Goal: Transaction & Acquisition: Purchase product/service

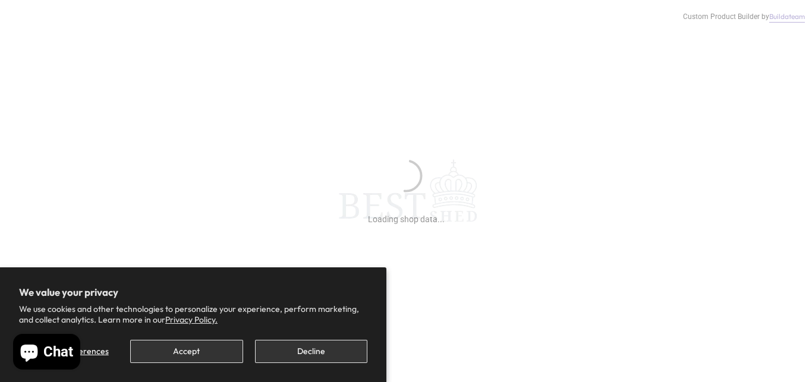
scroll to position [303, 0]
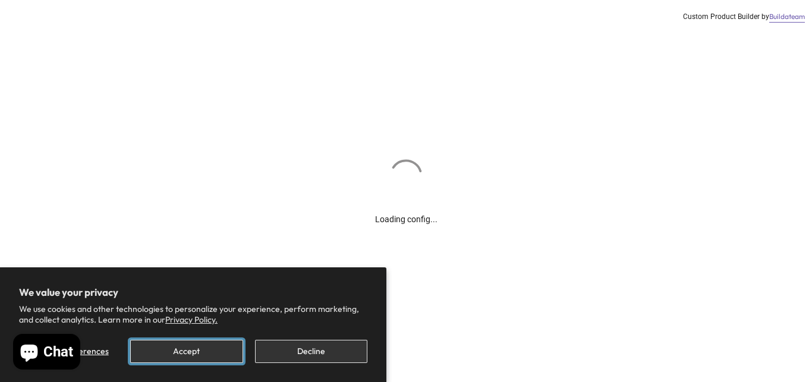
click at [212, 349] on button "Accept" at bounding box center [186, 351] width 112 height 23
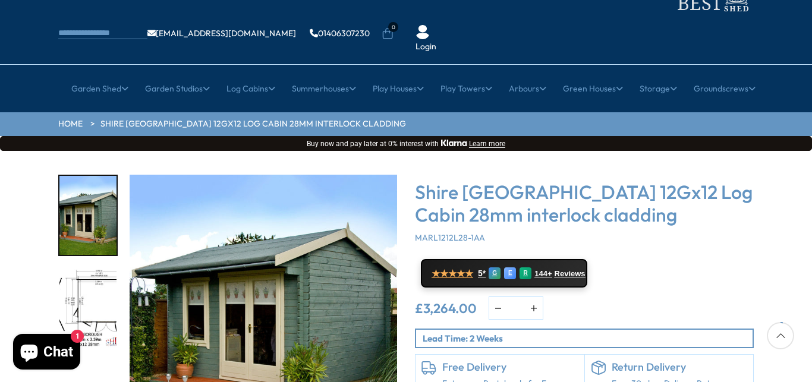
scroll to position [121, 0]
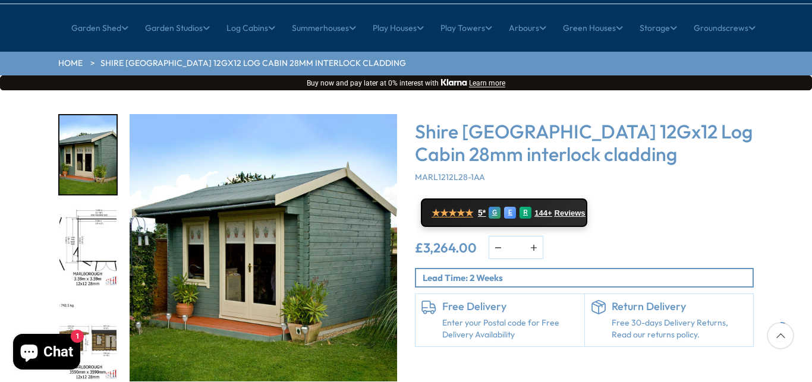
click at [345, 198] on img "1 / 18" at bounding box center [263, 247] width 267 height 267
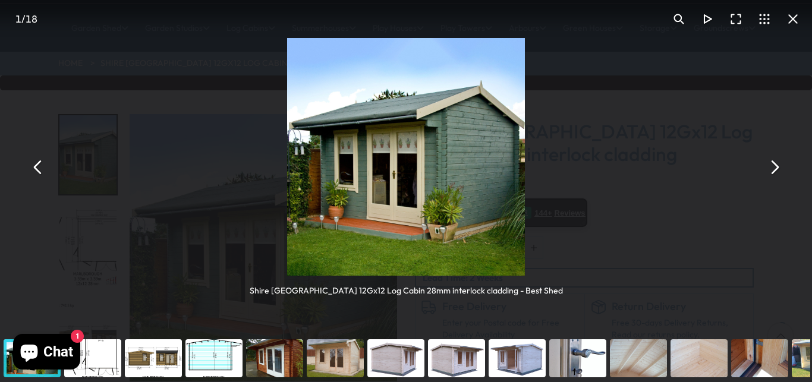
click at [777, 172] on button "You can close this modal content with the ESC key" at bounding box center [774, 167] width 29 height 29
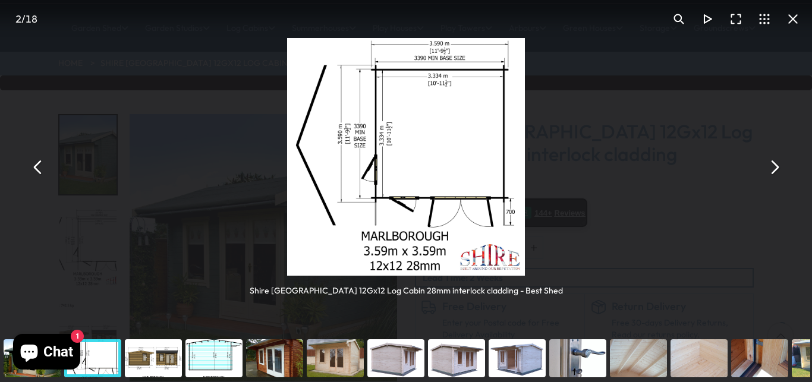
click at [768, 175] on button "You can close this modal content with the ESC key" at bounding box center [774, 167] width 29 height 29
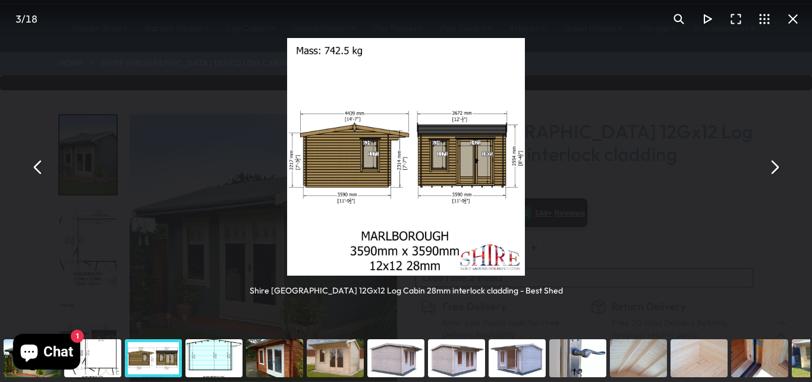
click at [769, 175] on button "You can close this modal content with the ESC key" at bounding box center [774, 167] width 29 height 29
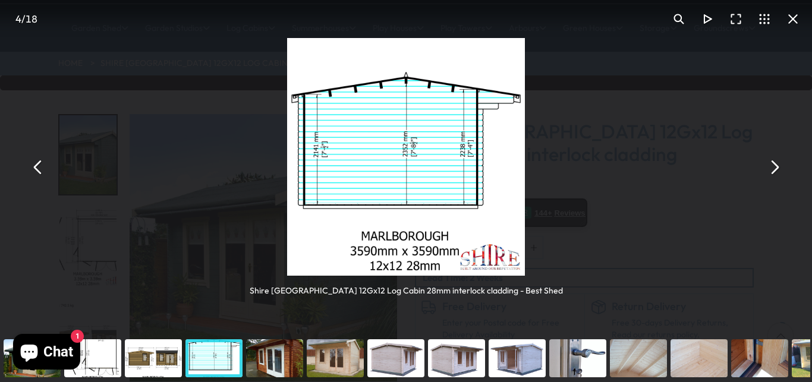
click at [769, 175] on button "You can close this modal content with the ESC key" at bounding box center [774, 167] width 29 height 29
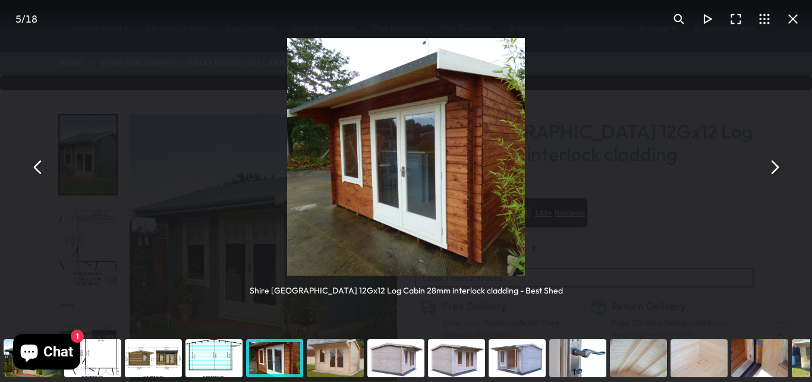
click at [769, 175] on button "You can close this modal content with the ESC key" at bounding box center [774, 167] width 29 height 29
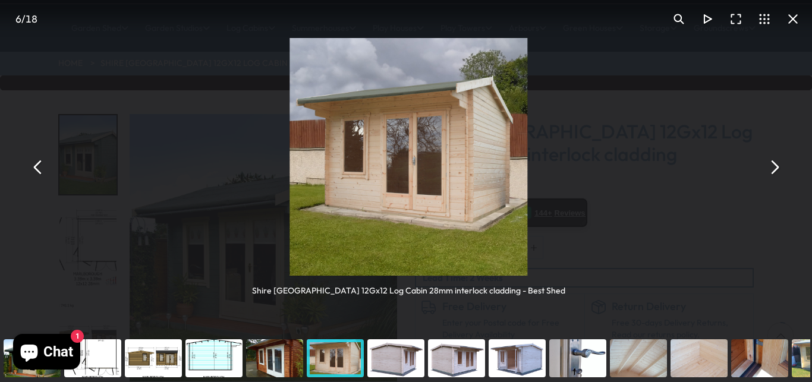
click at [769, 175] on button "You can close this modal content with the ESC key" at bounding box center [774, 167] width 29 height 29
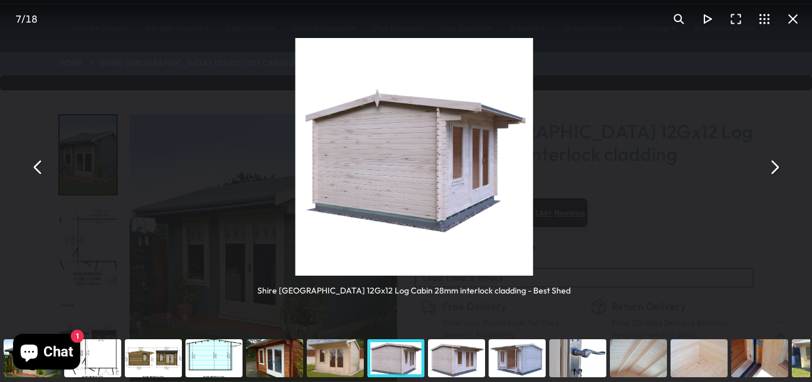
click at [769, 175] on button "You can close this modal content with the ESC key" at bounding box center [774, 167] width 29 height 29
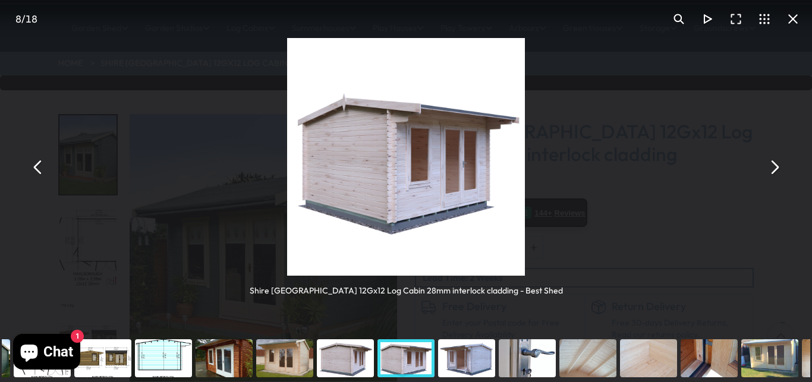
click at [790, 26] on button "You can close this modal content with the ESC key" at bounding box center [793, 19] width 29 height 29
